Goal: Entertainment & Leisure: Consume media (video, audio)

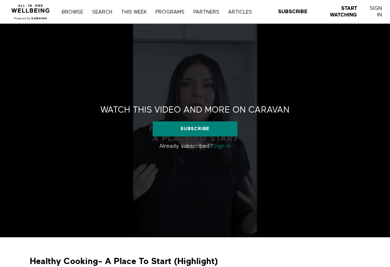
scroll to position [33, 0]
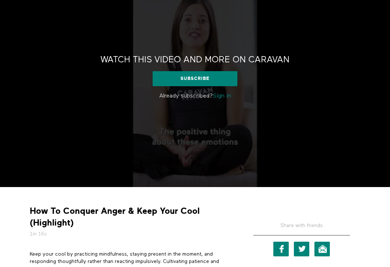
scroll to position [60, 0]
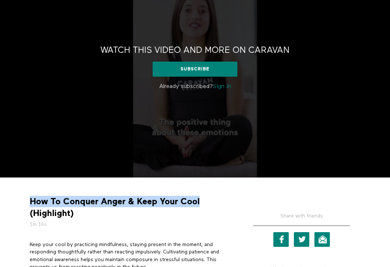
drag, startPoint x: 201, startPoint y: 201, endPoint x: 0, endPoint y: 201, distance: 201.5
click at [0, 201] on div "How To Conquer Anger & Keep Your Cool (Highlight) 1m 16s Keep your cool by prac…" at bounding box center [195, 252] width 390 height 148
copy strong "How To Conquer Anger & Keep Your Cool"
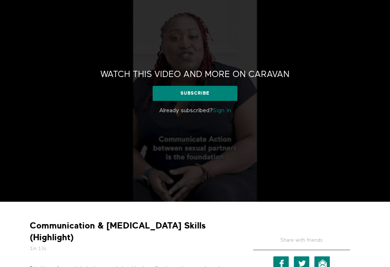
scroll to position [45, 0]
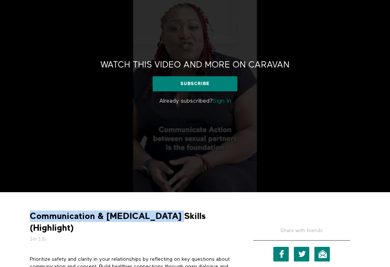
drag, startPoint x: 164, startPoint y: 216, endPoint x: 4, endPoint y: 215, distance: 160.4
click at [4, 215] on div "Communication & [MEDICAL_DATA] Skills (Highlight) 1m 13s Prioritize safety and …" at bounding box center [195, 266] width 390 height 148
copy strong "Communication & [MEDICAL_DATA] Skills"
